Goal: Task Accomplishment & Management: Complete application form

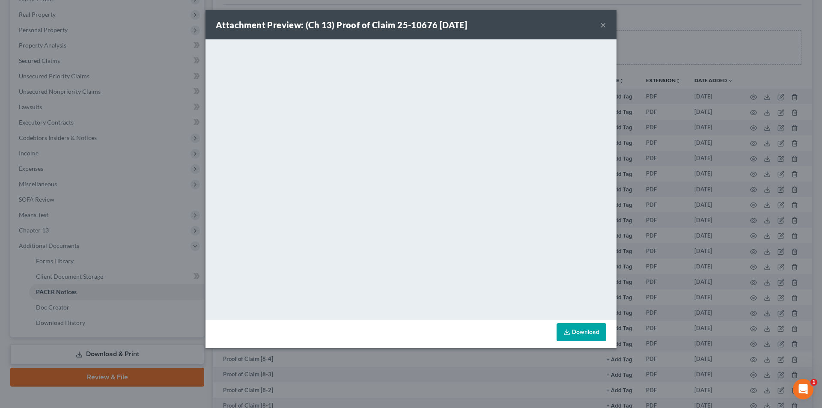
click at [601, 20] on button "×" at bounding box center [603, 25] width 6 height 10
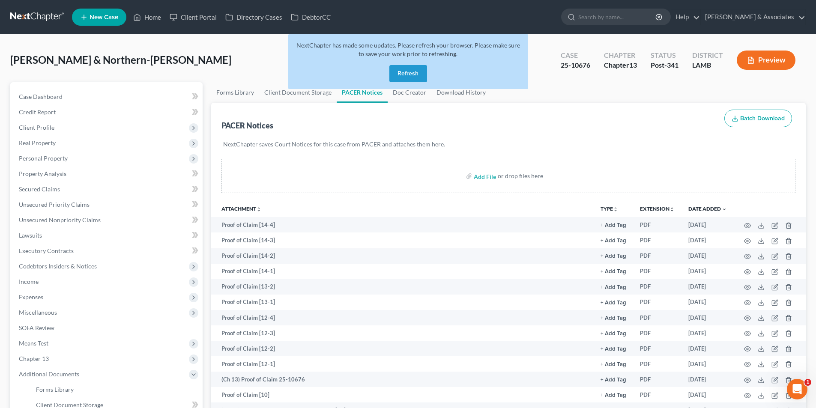
click at [396, 74] on button "Refresh" at bounding box center [408, 73] width 38 height 17
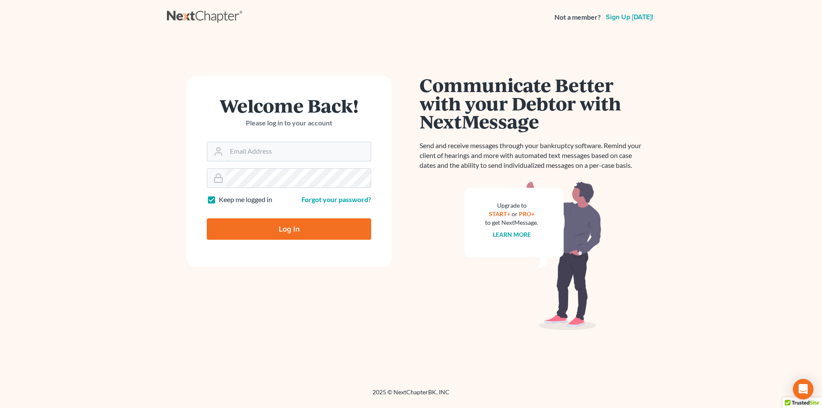
type input "postp@dimentfirm.com"
click at [317, 232] on input "Log In" at bounding box center [289, 228] width 164 height 21
type input "Thinking..."
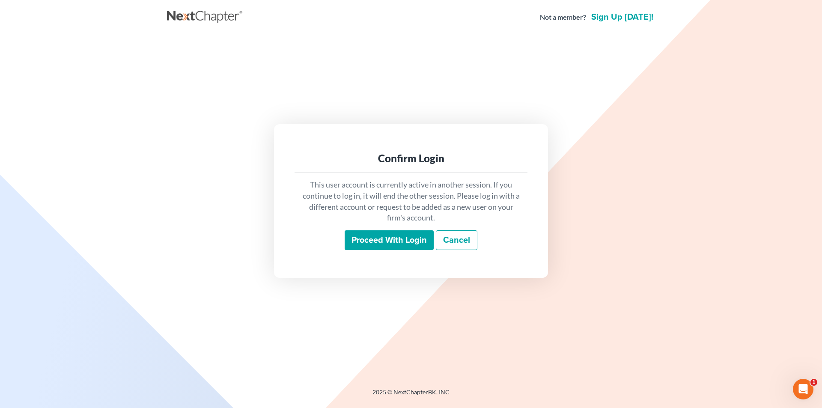
click at [383, 241] on input "Proceed with login" at bounding box center [389, 240] width 89 height 20
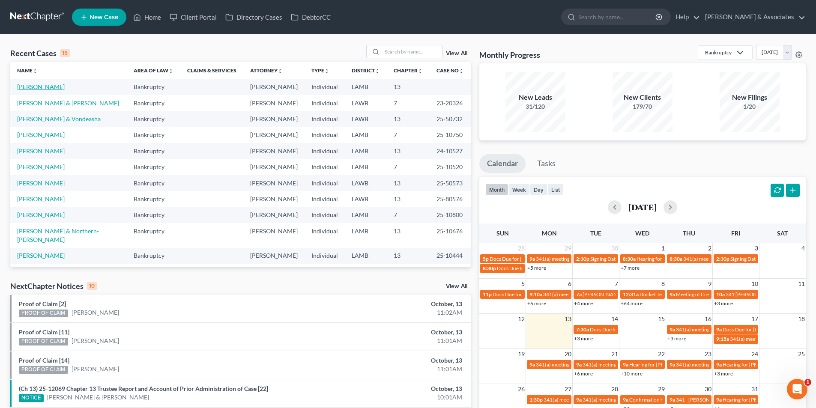
click at [27, 87] on link "Kavanagh, Amy" at bounding box center [41, 86] width 48 height 7
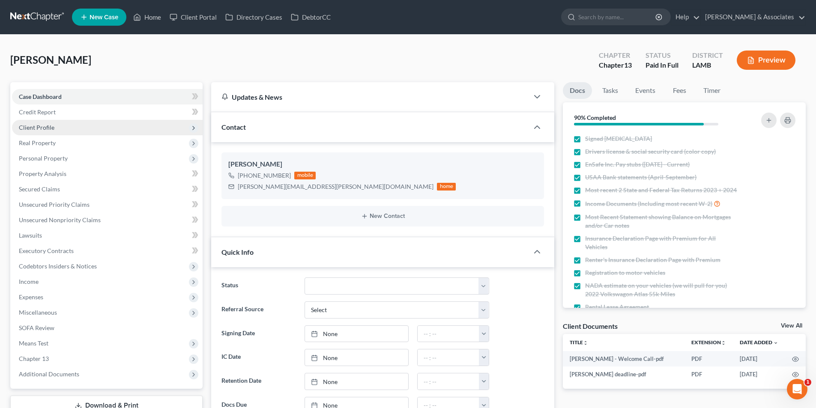
click at [60, 128] on span "Client Profile" at bounding box center [107, 127] width 191 height 15
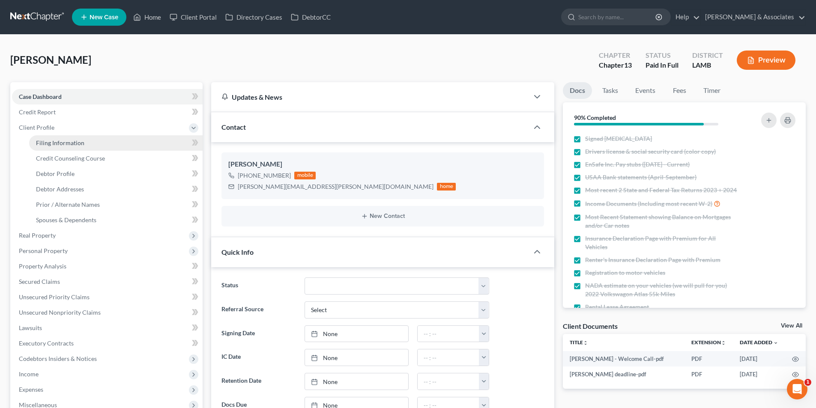
scroll to position [238, 0]
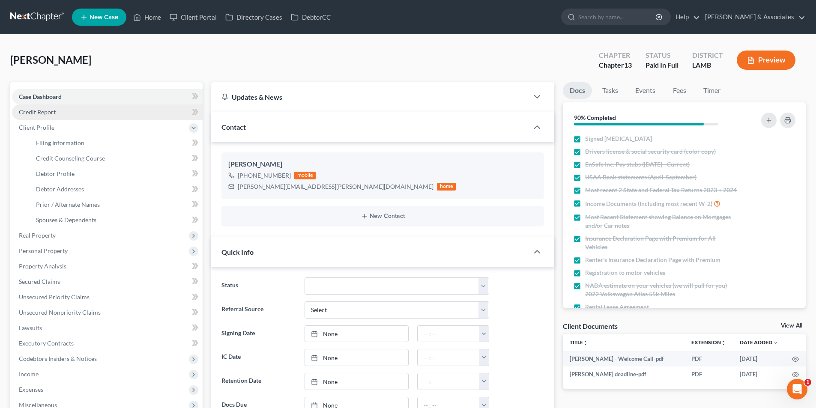
click at [48, 108] on span "Credit Report" at bounding box center [37, 111] width 37 height 7
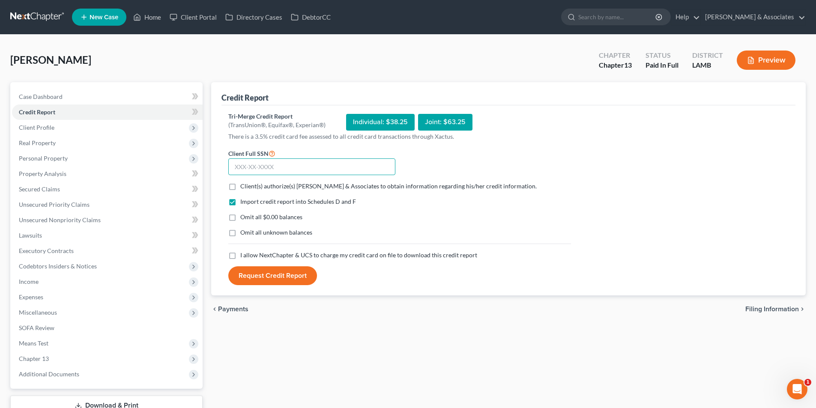
click at [304, 170] on input "text" at bounding box center [311, 166] width 167 height 17
type input "156-82-6813"
click at [299, 191] on form "Client Full SSN * 156-82-6813 Client(s) authorize(s) Diment & Associates to obt…" at bounding box center [399, 216] width 351 height 137
click at [304, 185] on span "Client(s) authorize(s) Diment & Associates to obtain information regarding his/…" at bounding box center [388, 185] width 296 height 7
click at [249, 185] on input "Client(s) authorize(s) Diment & Associates to obtain information regarding his/…" at bounding box center [247, 185] width 6 height 6
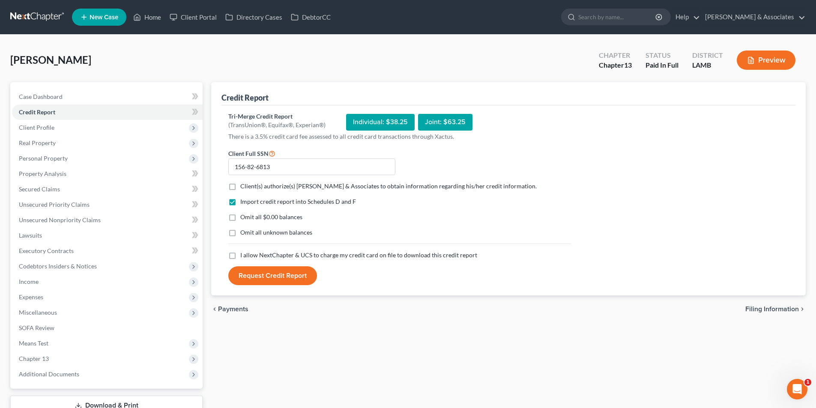
checkbox input "true"
click at [291, 253] on span "I allow NextChapter & UCS to charge my credit card on file to download this cre…" at bounding box center [358, 254] width 237 height 7
click at [249, 253] on input "I allow NextChapter & UCS to charge my credit card on file to download this cre…" at bounding box center [247, 254] width 6 height 6
checkbox input "true"
click at [282, 234] on span "Omit all unknown balances" at bounding box center [276, 232] width 72 height 7
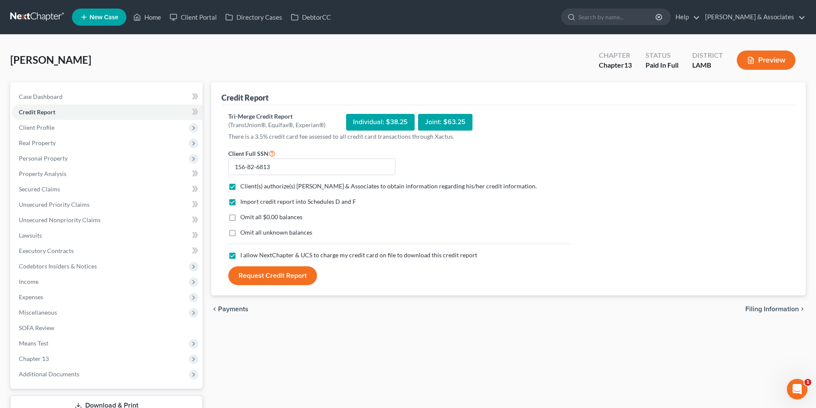
click at [249, 234] on input "Omit all unknown balances" at bounding box center [247, 231] width 6 height 6
checkbox input "true"
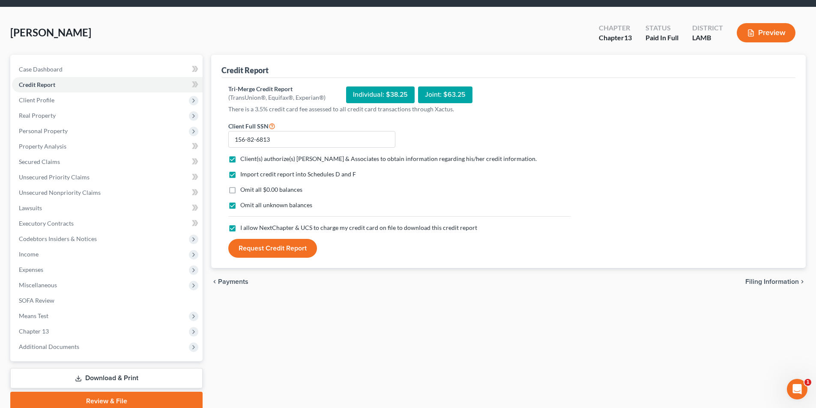
scroll to position [43, 0]
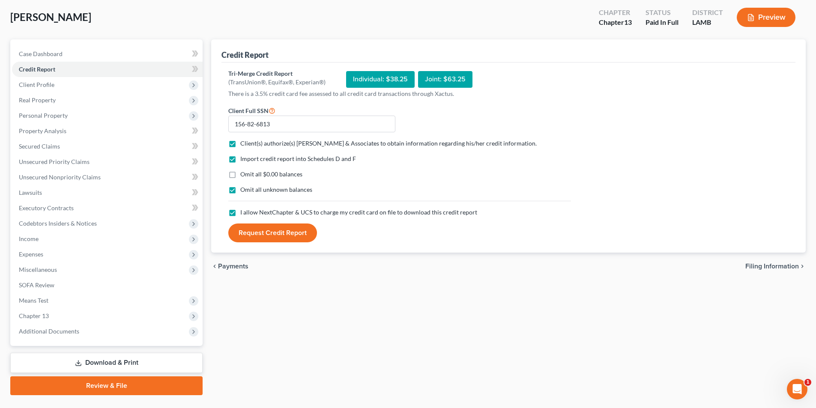
click at [281, 175] on span "Omit all $0.00 balances" at bounding box center [271, 173] width 62 height 7
click at [249, 175] on input "Omit all $0.00 balances" at bounding box center [247, 173] width 6 height 6
checkbox input "true"
click at [273, 190] on span "Omit all unknown balances" at bounding box center [276, 189] width 72 height 7
click at [249, 190] on input "Omit all unknown balances" at bounding box center [247, 188] width 6 height 6
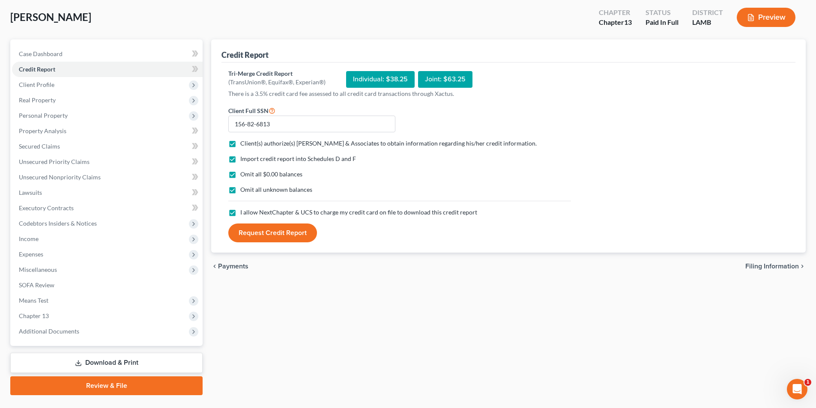
checkbox input "false"
click at [259, 239] on button "Request Credit Report" at bounding box center [272, 233] width 89 height 19
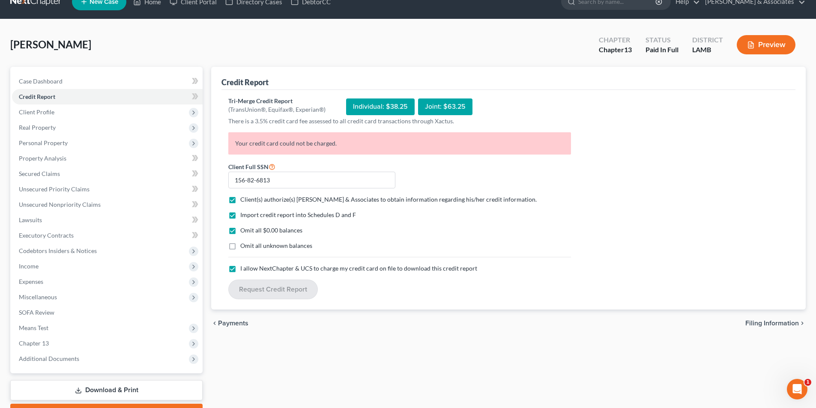
scroll to position [0, 0]
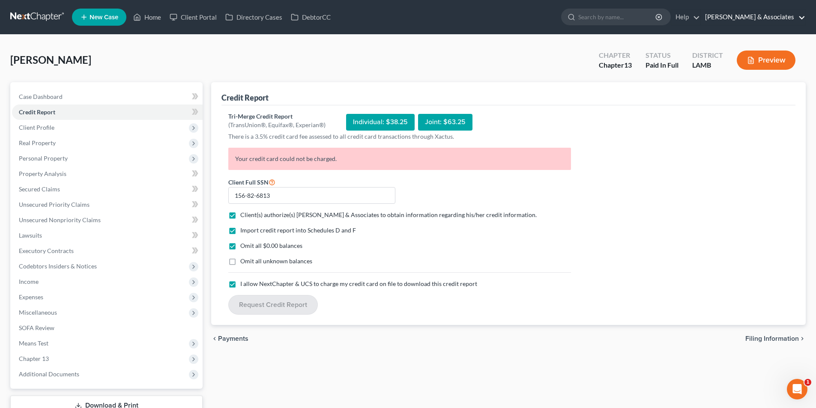
click at [771, 15] on link "[PERSON_NAME] & Associates" at bounding box center [753, 16] width 105 height 15
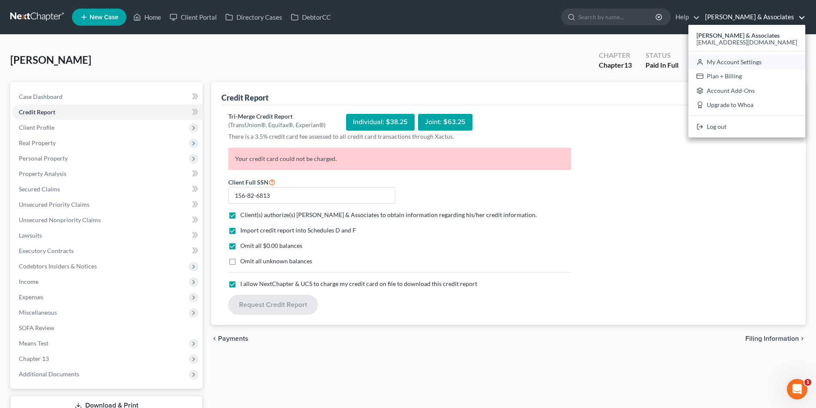
click at [755, 66] on link "My Account Settings" at bounding box center [746, 62] width 117 height 15
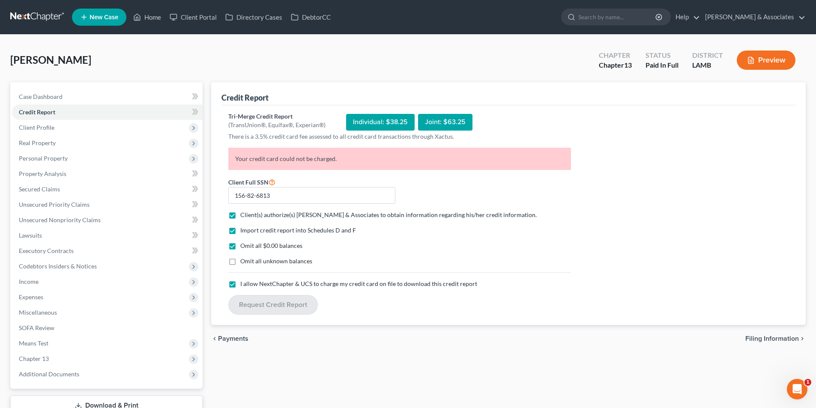
select select "23"
select select "19"
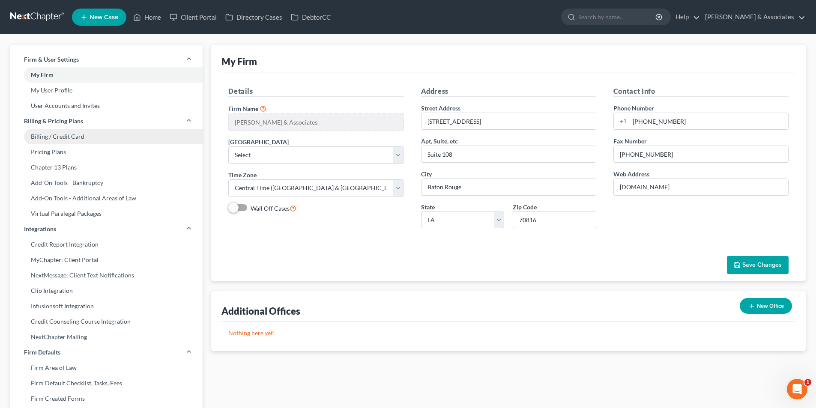
click at [84, 138] on link "Billing / Credit Card" at bounding box center [106, 136] width 192 height 15
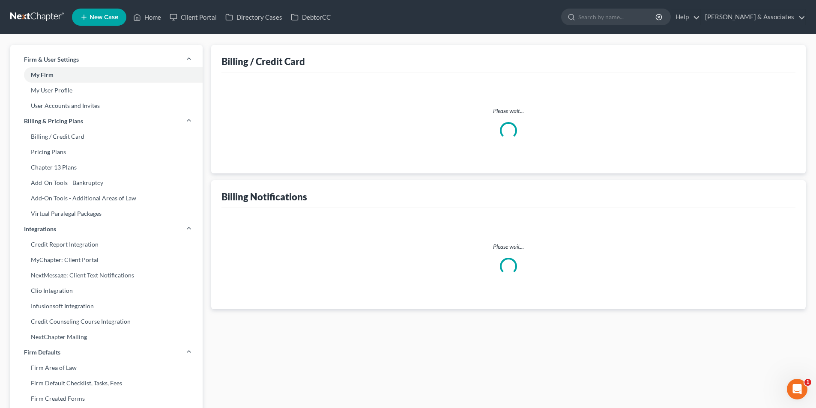
select select "19"
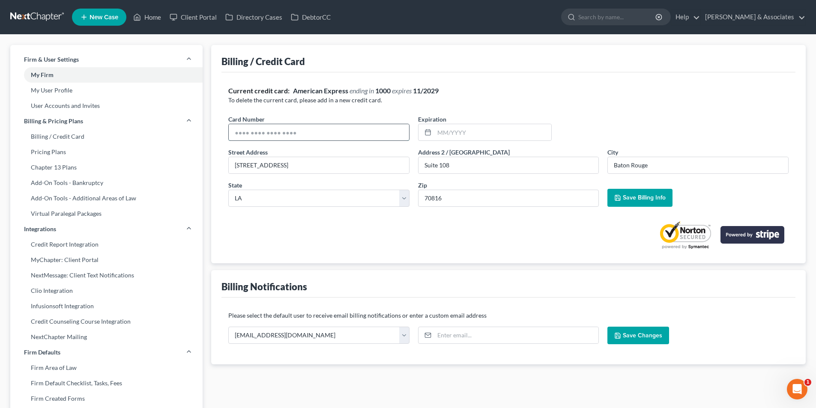
click at [379, 131] on input "text" at bounding box center [319, 132] width 180 height 16
type input "4154178494776743"
type input "12/2026"
click at [630, 194] on span "Save Billing Info" at bounding box center [644, 197] width 43 height 7
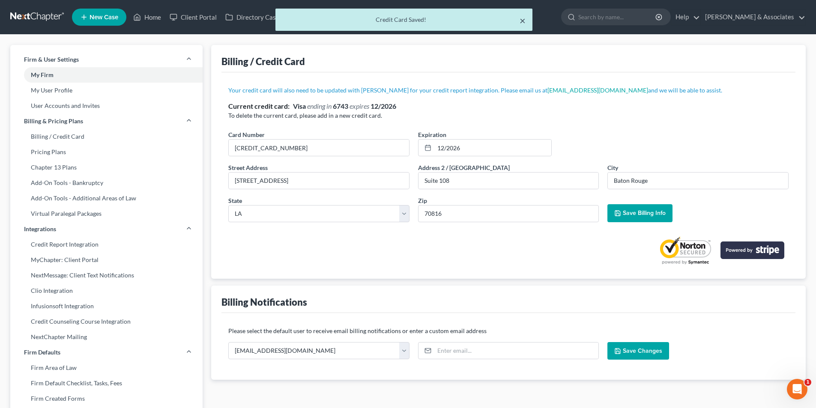
click at [524, 21] on button "×" at bounding box center [523, 20] width 6 height 10
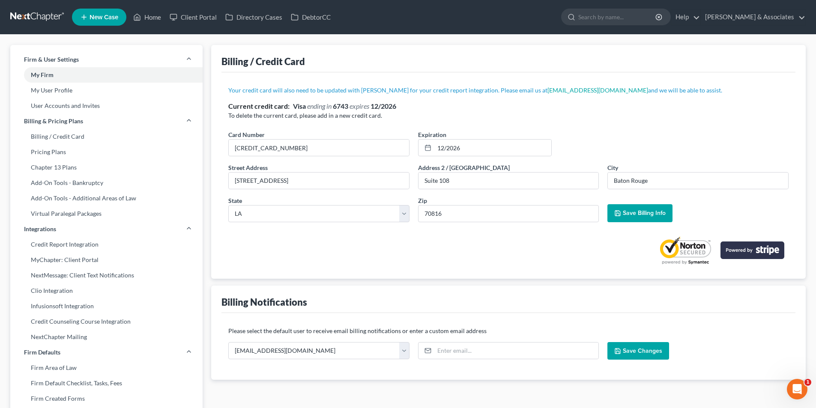
click at [33, 15] on link at bounding box center [37, 16] width 55 height 15
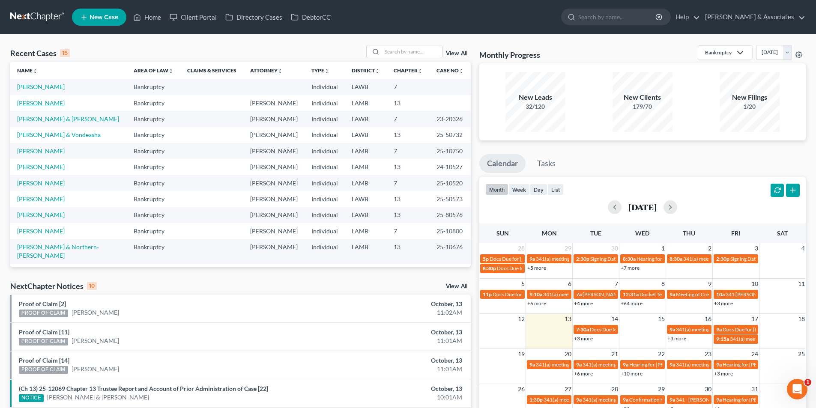
click at [46, 102] on link "Kavanagh, Amy" at bounding box center [41, 102] width 48 height 7
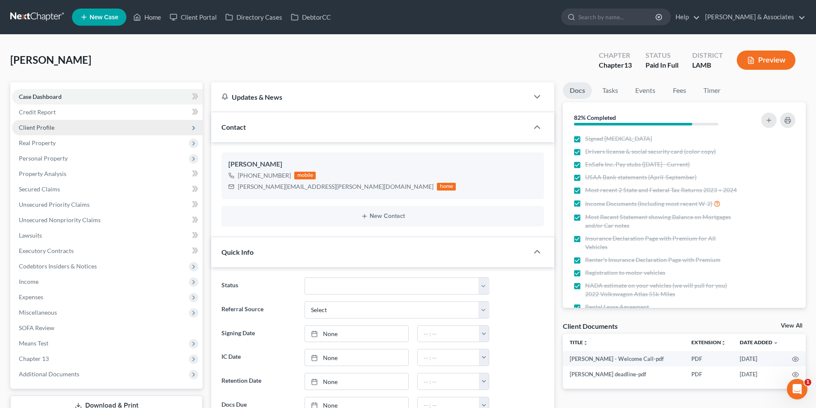
scroll to position [238, 0]
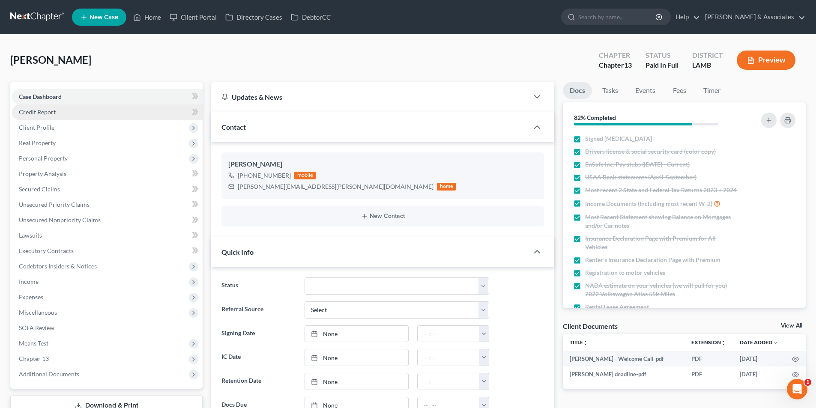
click at [84, 115] on link "Credit Report" at bounding box center [107, 112] width 191 height 15
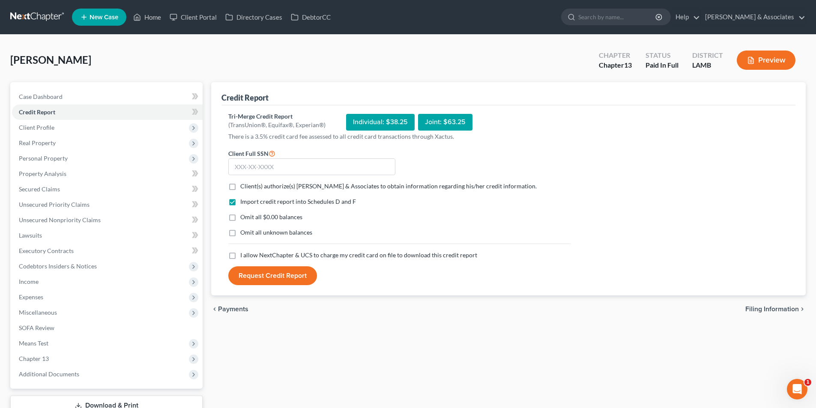
click at [291, 182] on span "Client(s) authorize(s) Diment & Associates to obtain information regarding his/…" at bounding box center [388, 185] width 296 height 7
click at [249, 182] on input "Client(s) authorize(s) Diment & Associates to obtain information regarding his/…" at bounding box center [247, 185] width 6 height 6
checkbox input "true"
click at [284, 219] on span "Omit all $0.00 balances" at bounding box center [271, 216] width 62 height 7
click at [249, 218] on input "Omit all $0.00 balances" at bounding box center [247, 216] width 6 height 6
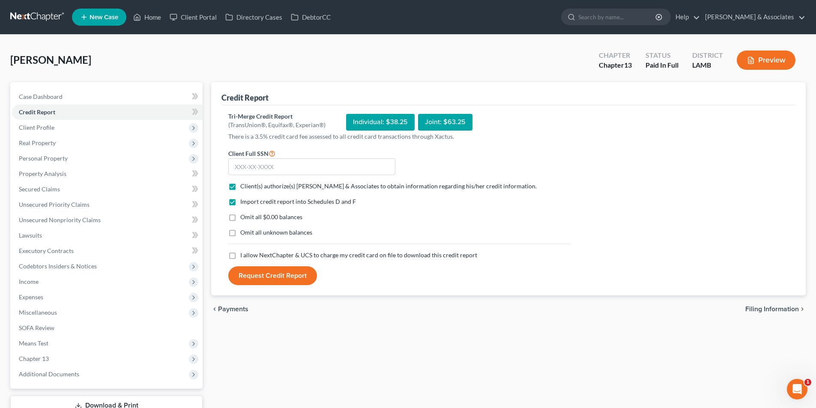
checkbox input "true"
click at [285, 260] on label "I allow NextChapter & UCS to charge my credit card on file to download this cre…" at bounding box center [358, 255] width 237 height 9
click at [249, 257] on input "I allow NextChapter & UCS to charge my credit card on file to download this cre…" at bounding box center [247, 254] width 6 height 6
checkbox input "true"
click at [308, 163] on input "text" at bounding box center [311, 166] width 167 height 17
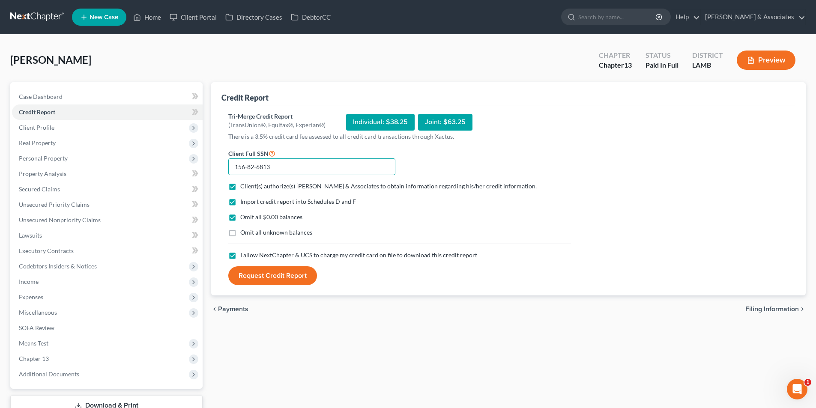
type input "156-82-6813"
click at [287, 280] on button "Request Credit Report" at bounding box center [272, 275] width 89 height 19
